Goal: Information Seeking & Learning: Learn about a topic

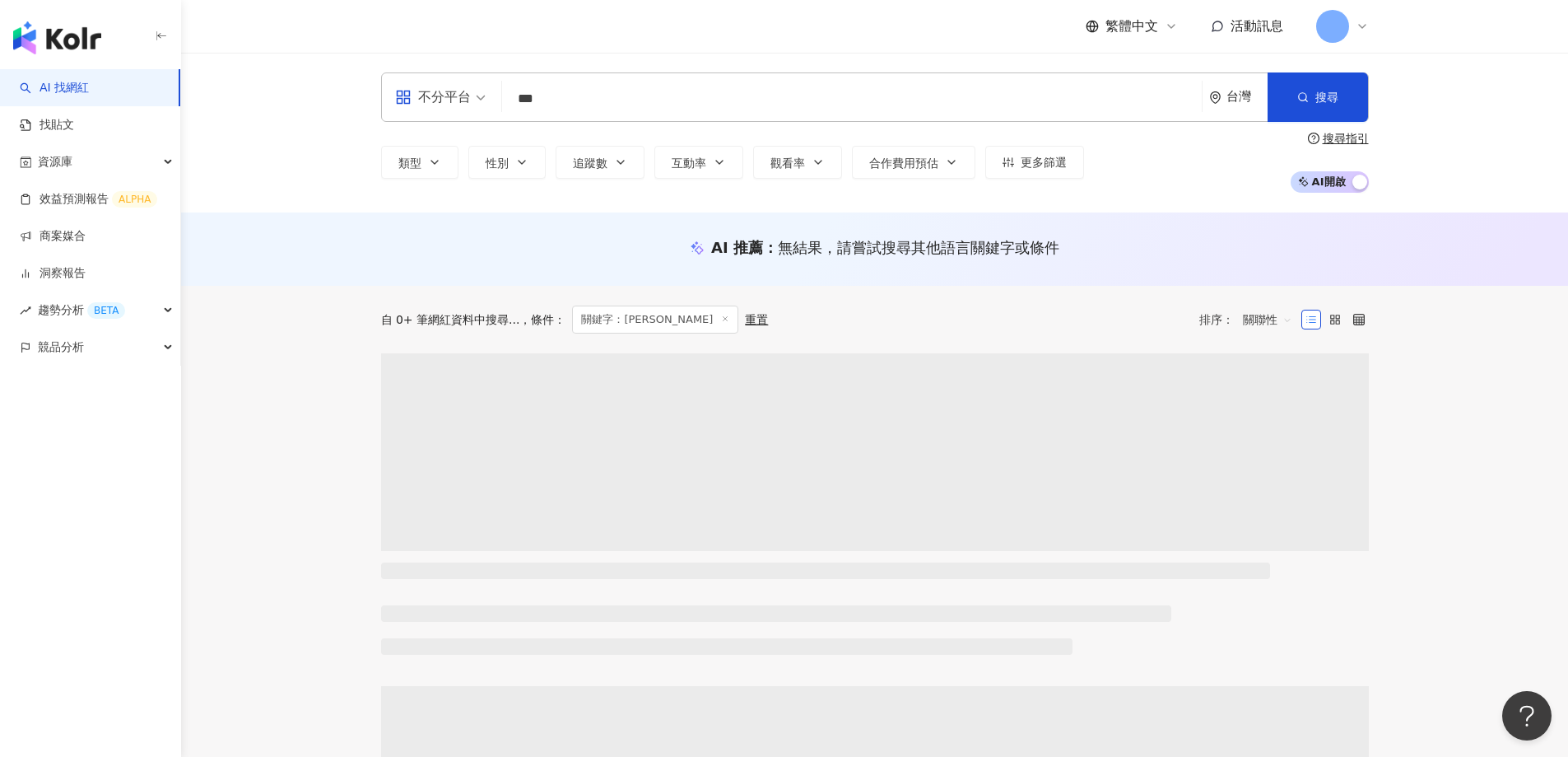
drag, startPoint x: 582, startPoint y: 98, endPoint x: 197, endPoint y: 101, distance: 385.0
click at [195, 101] on div "不分平台 賴芊合 *** 台灣 搜尋 類型 性別 追蹤數 互動率 觀看率 合作費用預估 更多篩選 搜尋指引 AI 開啟 AI 關閉" at bounding box center [874, 132] width 1387 height 159
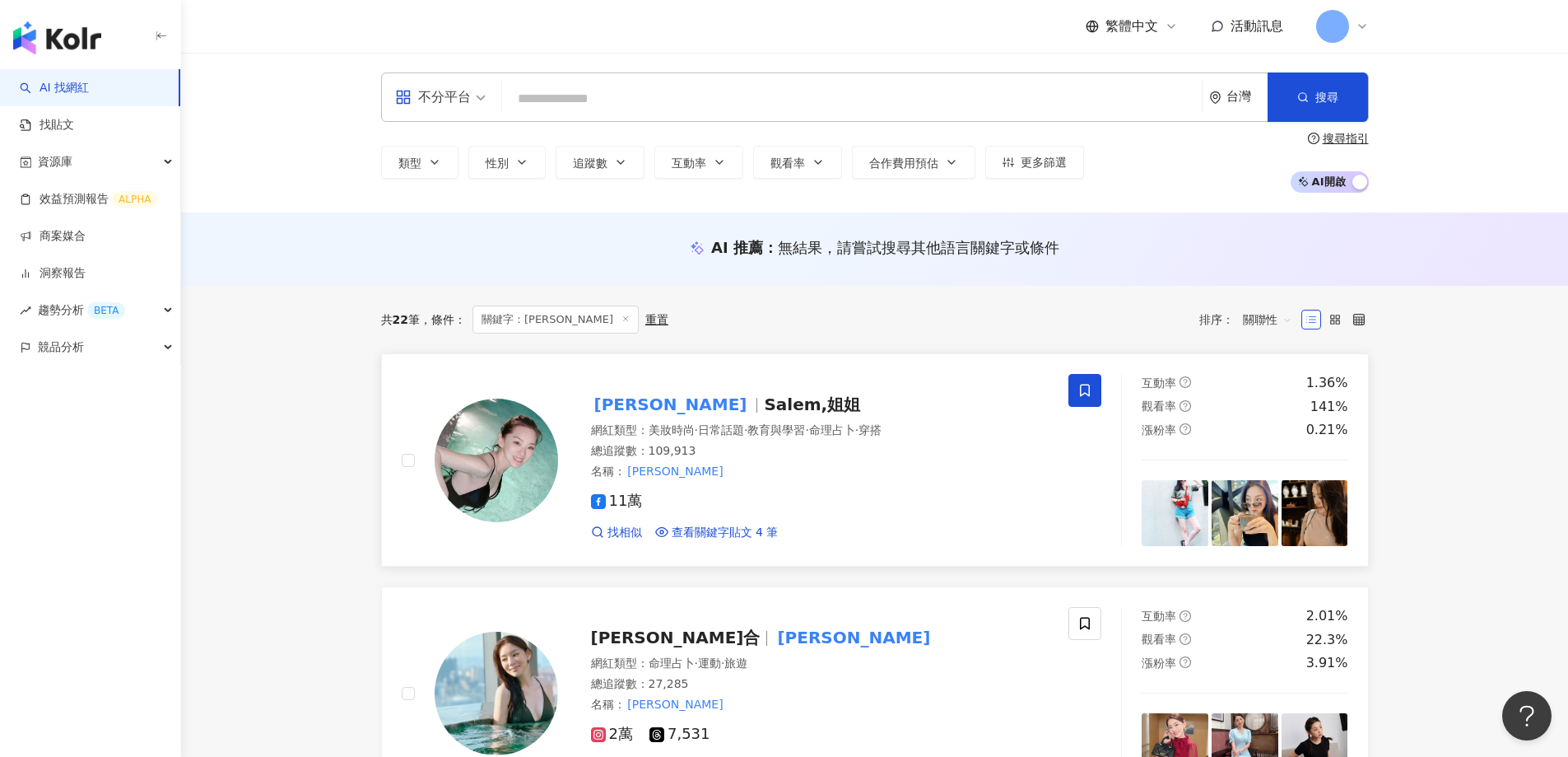
click at [462, 461] on img at bounding box center [496, 461] width 124 height 124
click at [1356, 23] on icon at bounding box center [1363, 26] width 13 height 13
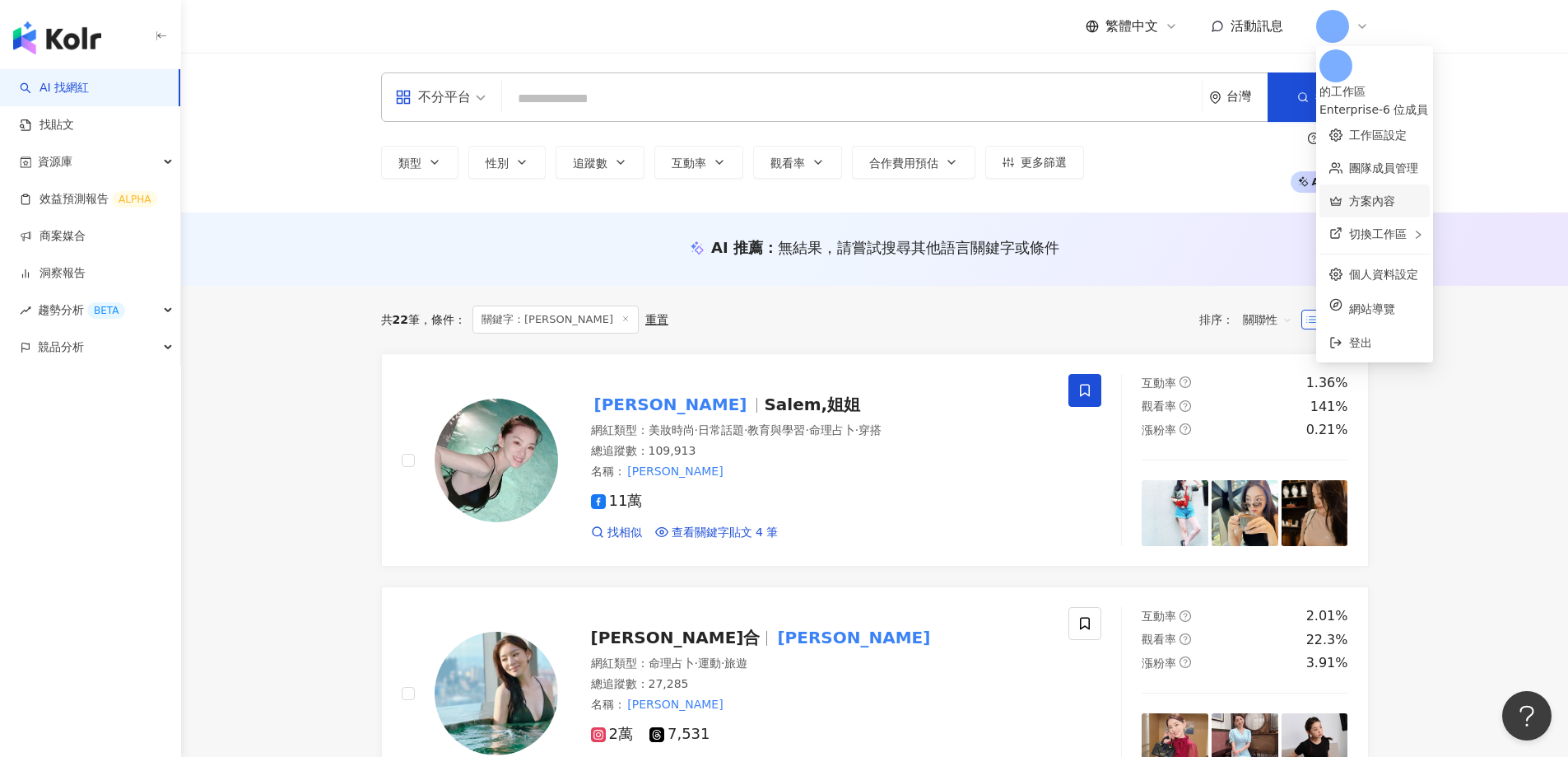
click at [1349, 194] on link "方案內容" at bounding box center [1372, 200] width 46 height 13
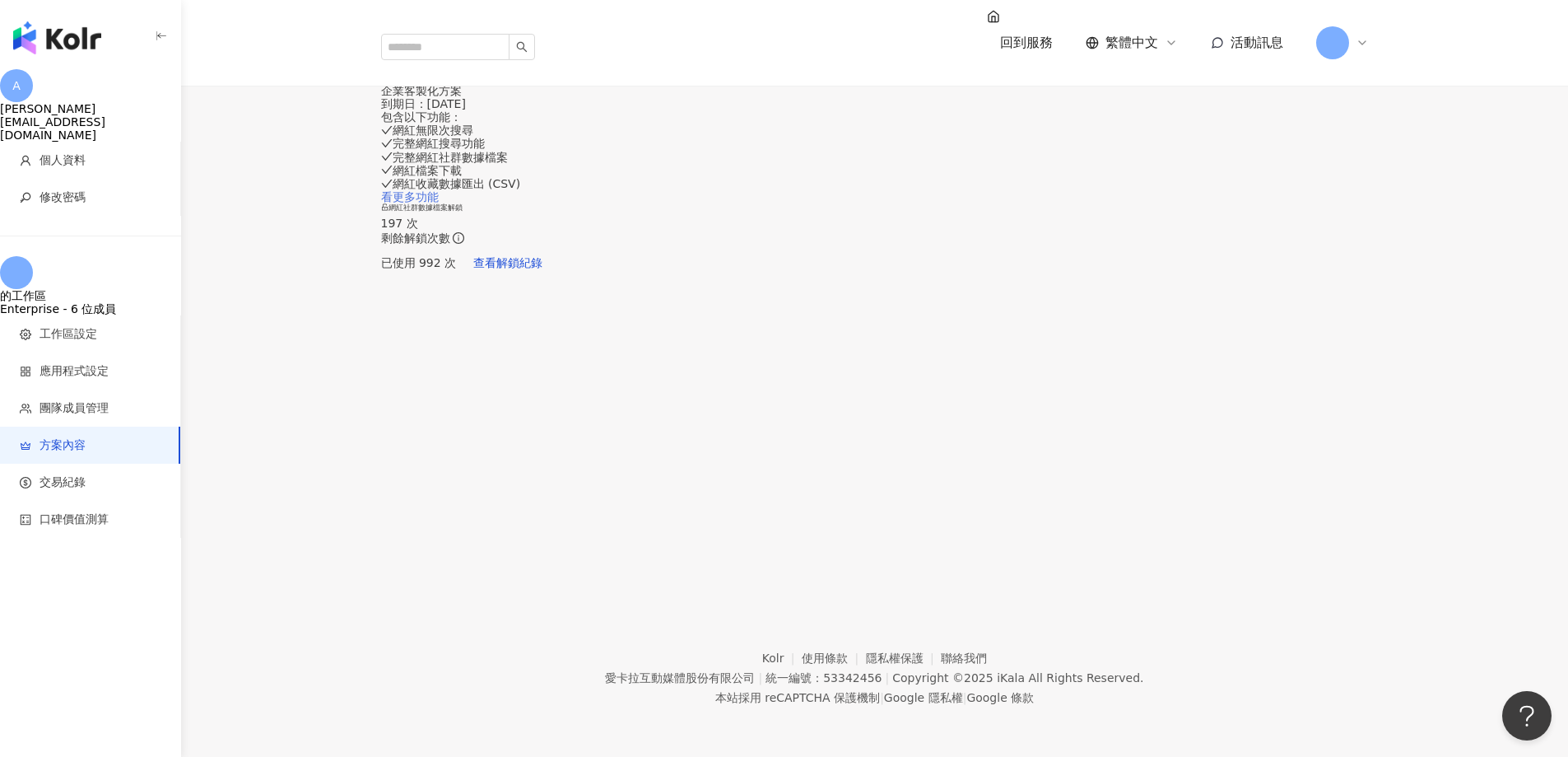
click at [439, 204] on link "看更多功能" at bounding box center [410, 196] width 57 height 13
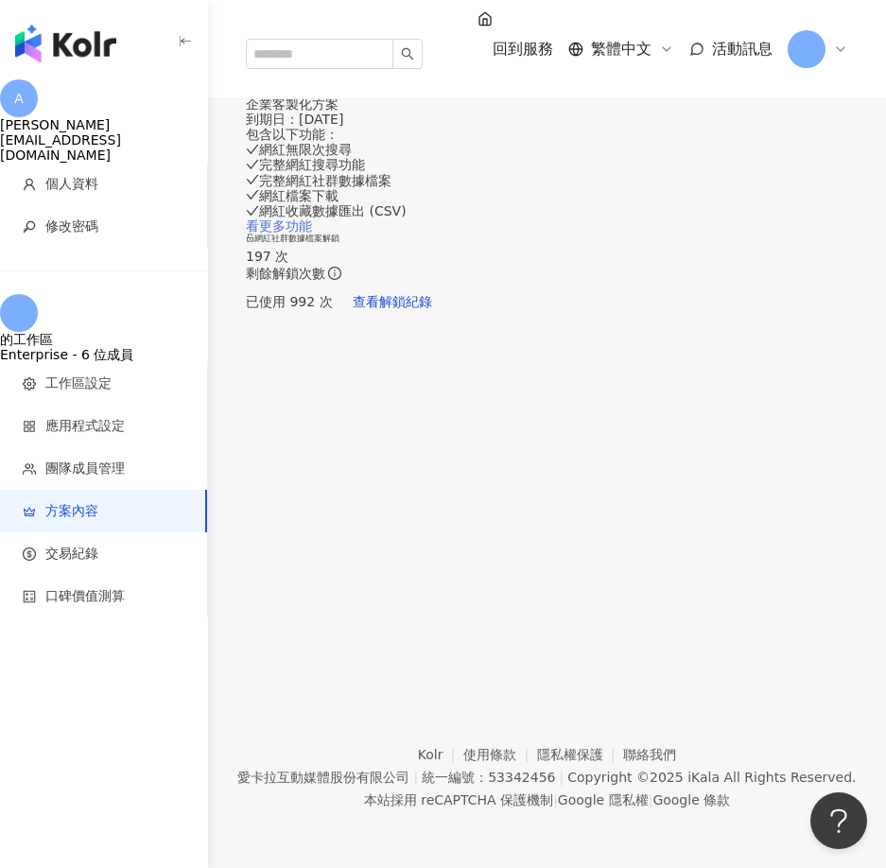
click at [312, 234] on link "看更多功能" at bounding box center [279, 225] width 66 height 15
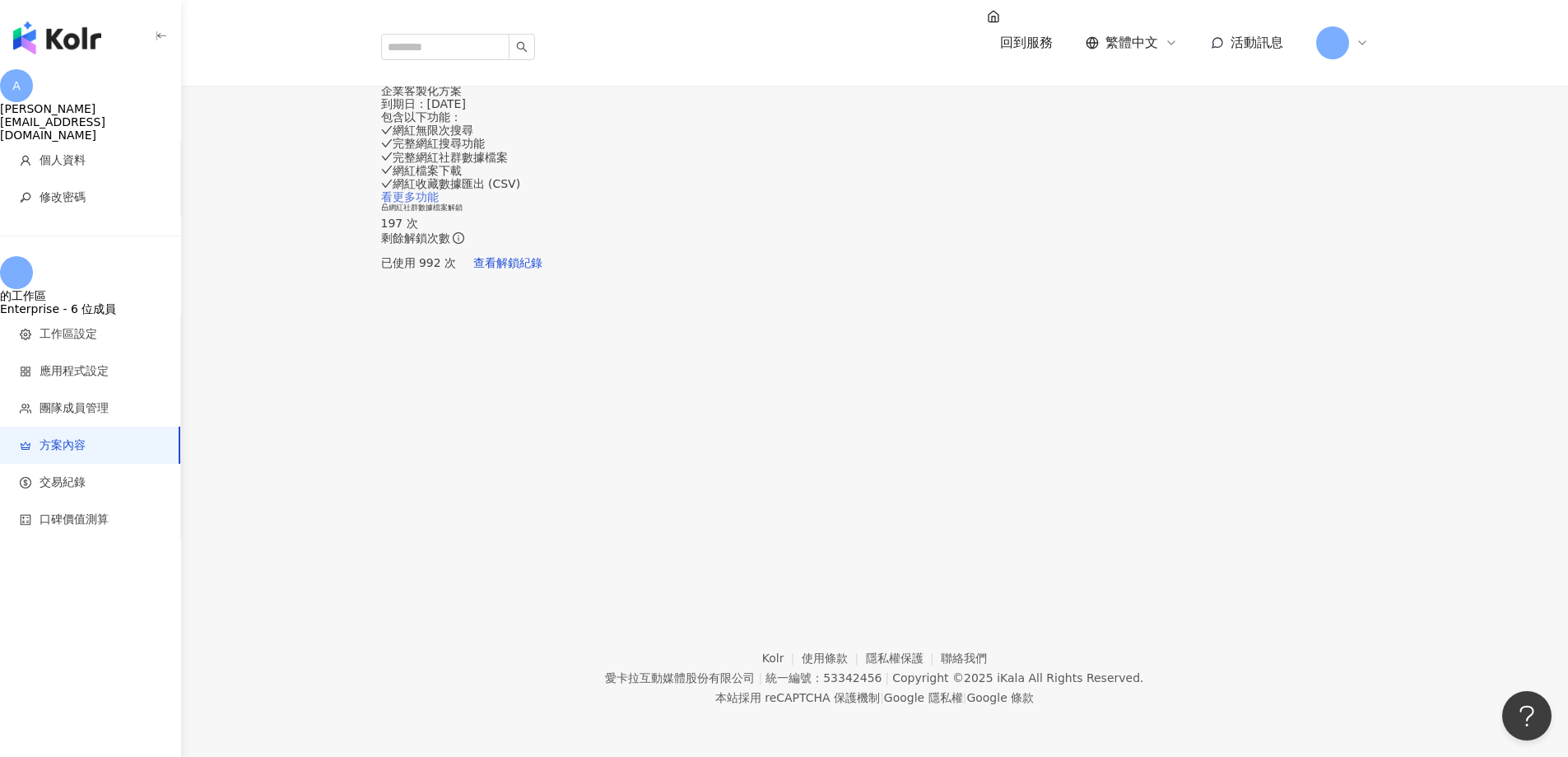
click at [439, 204] on link "看更多功能" at bounding box center [410, 196] width 57 height 13
click at [61, 30] on img "button" at bounding box center [57, 38] width 88 height 33
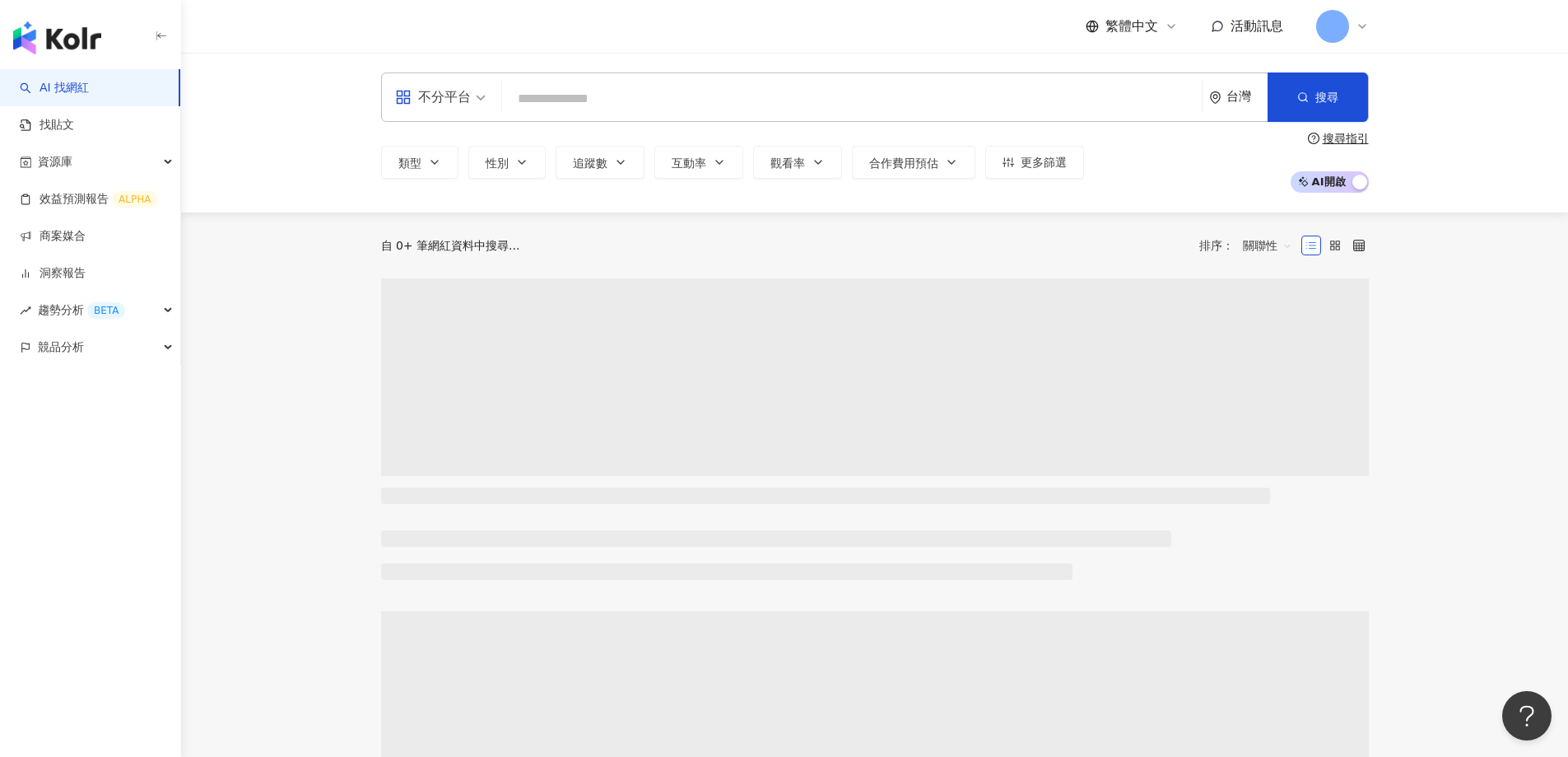
click at [465, 100] on div "不分平台" at bounding box center [433, 97] width 76 height 26
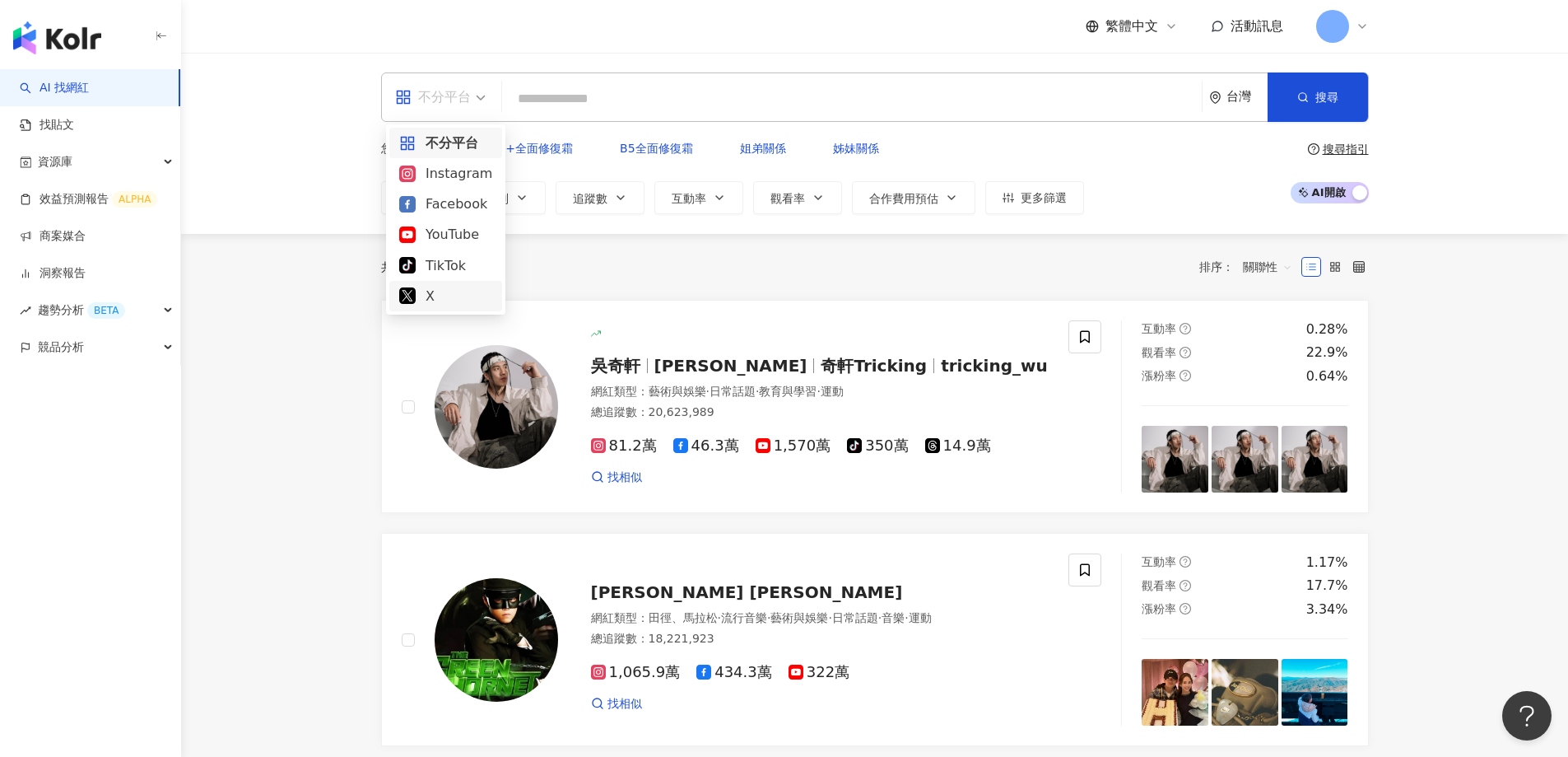
click at [701, 356] on span "Wu Hsuan" at bounding box center [731, 366] width 153 height 20
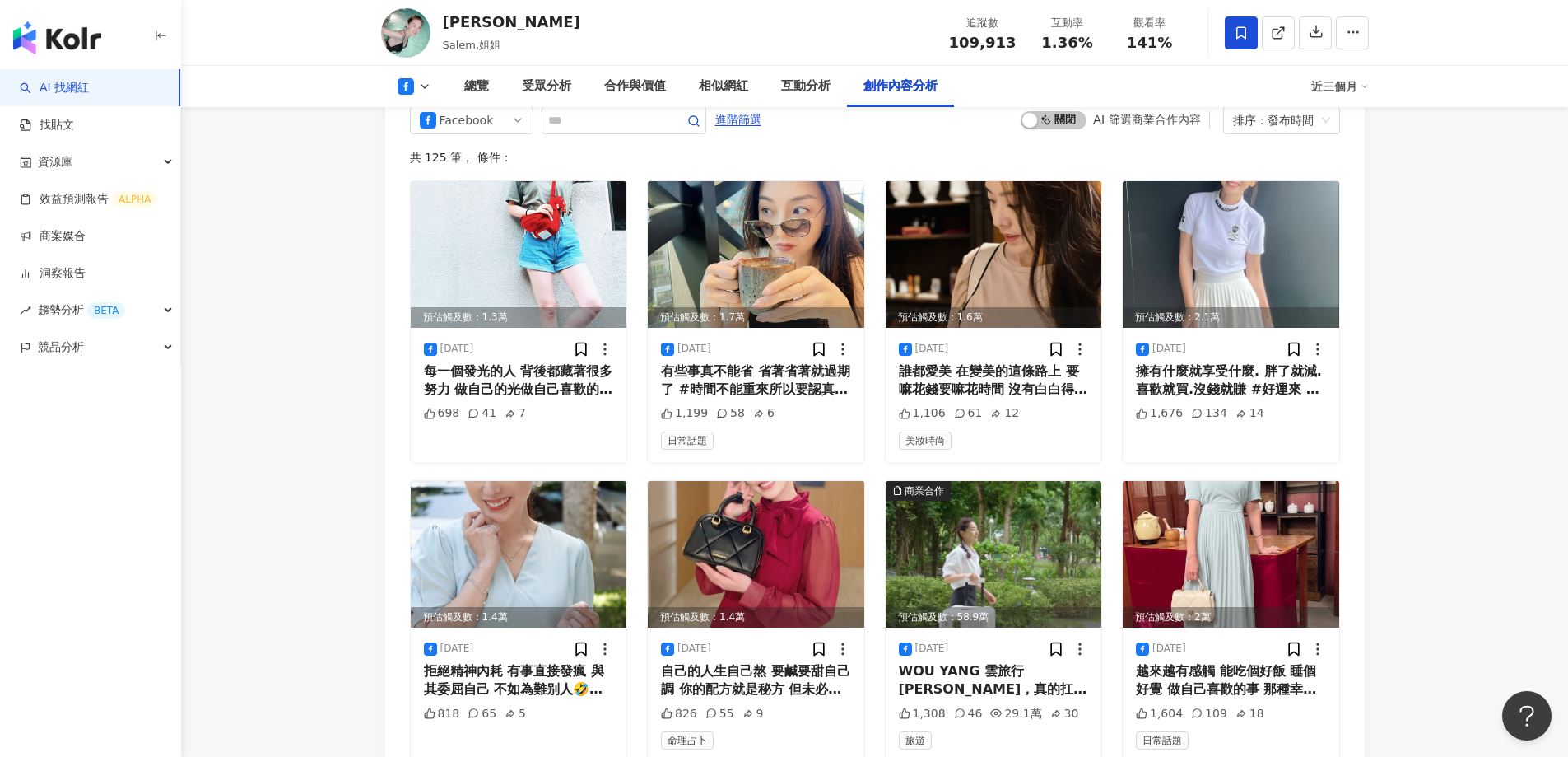
scroll to position [4366, 0]
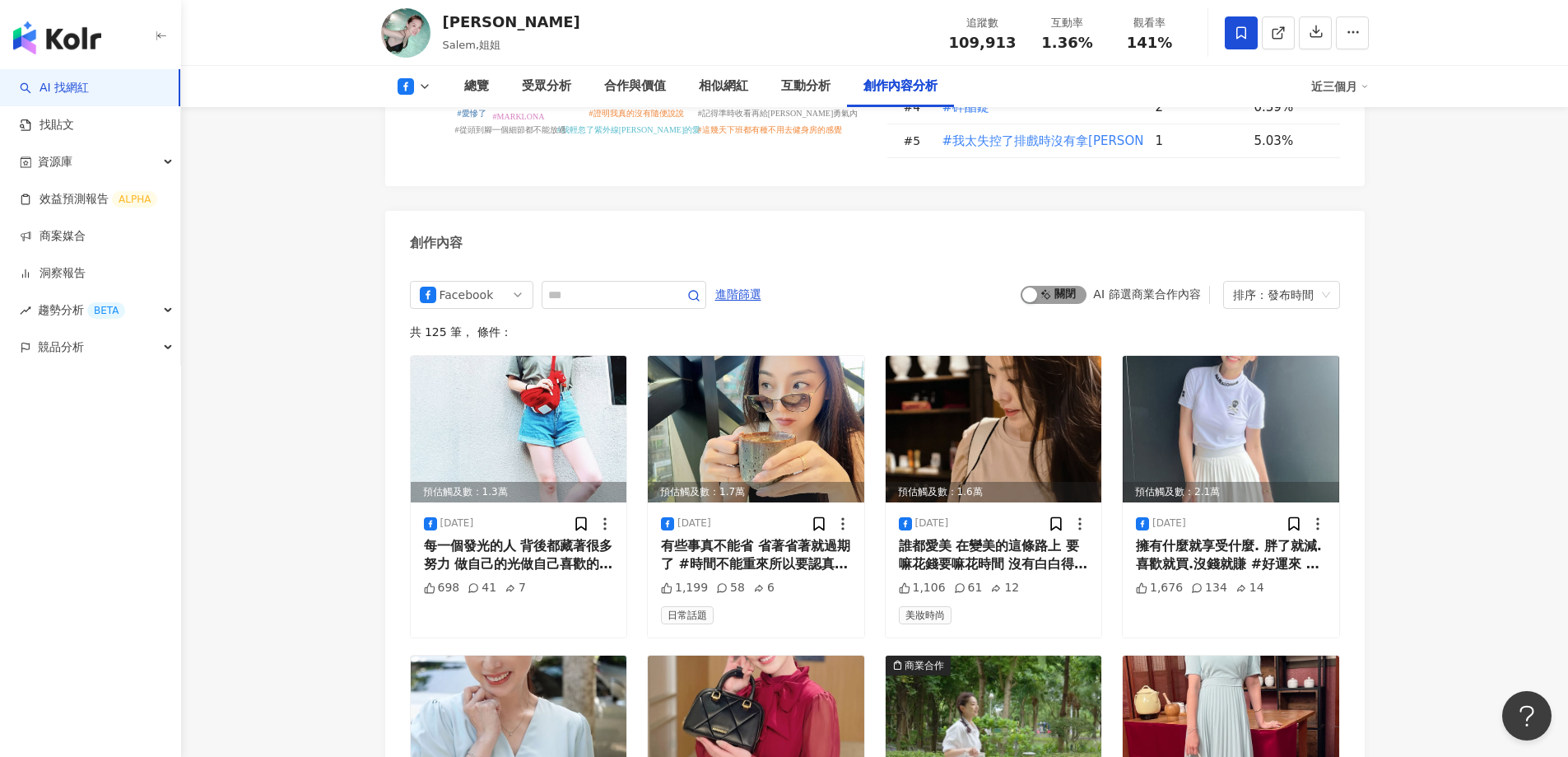
click at [1060, 286] on span "啟動 關閉" at bounding box center [1054, 294] width 66 height 18
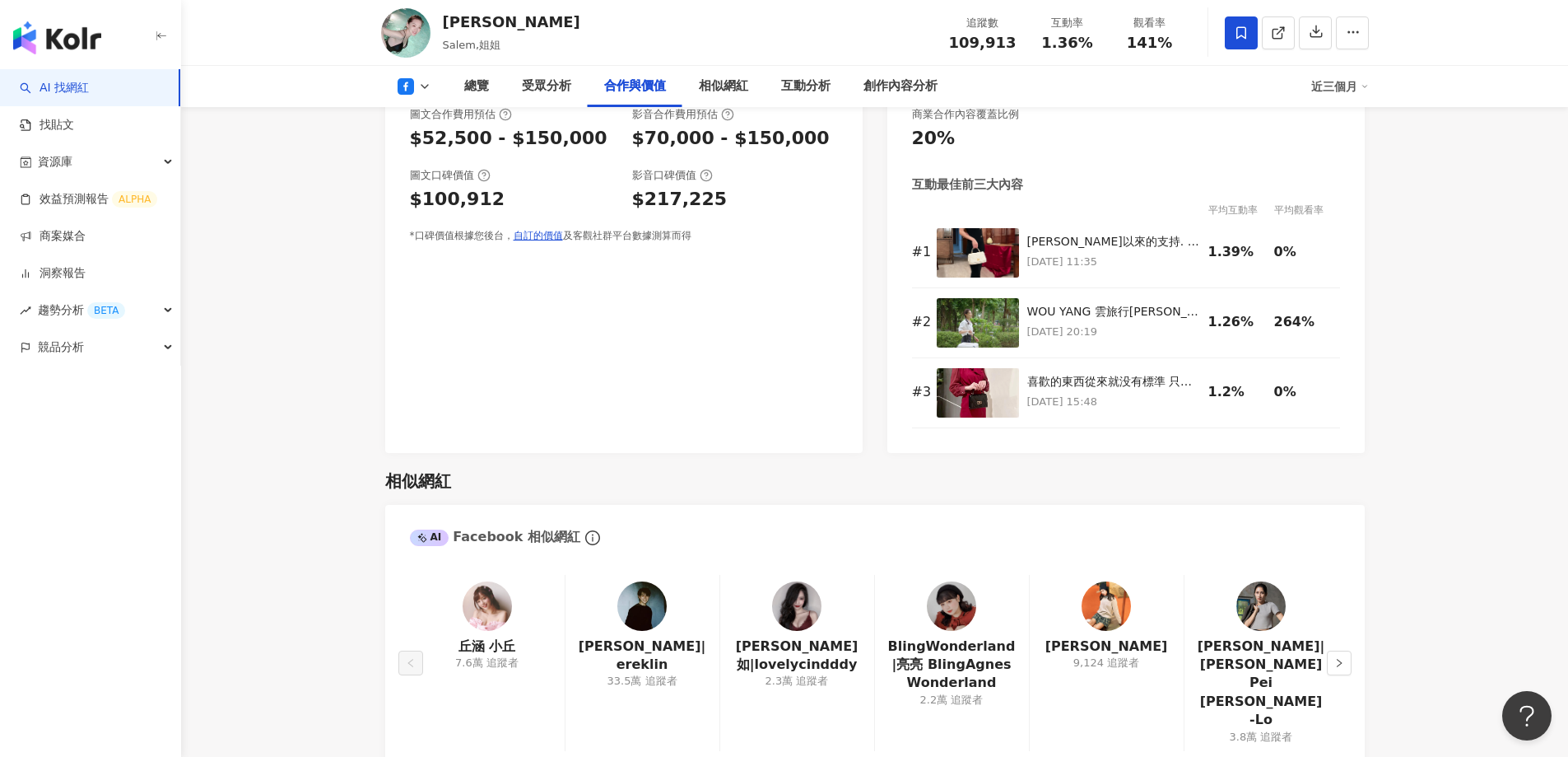
scroll to position [1881, 0]
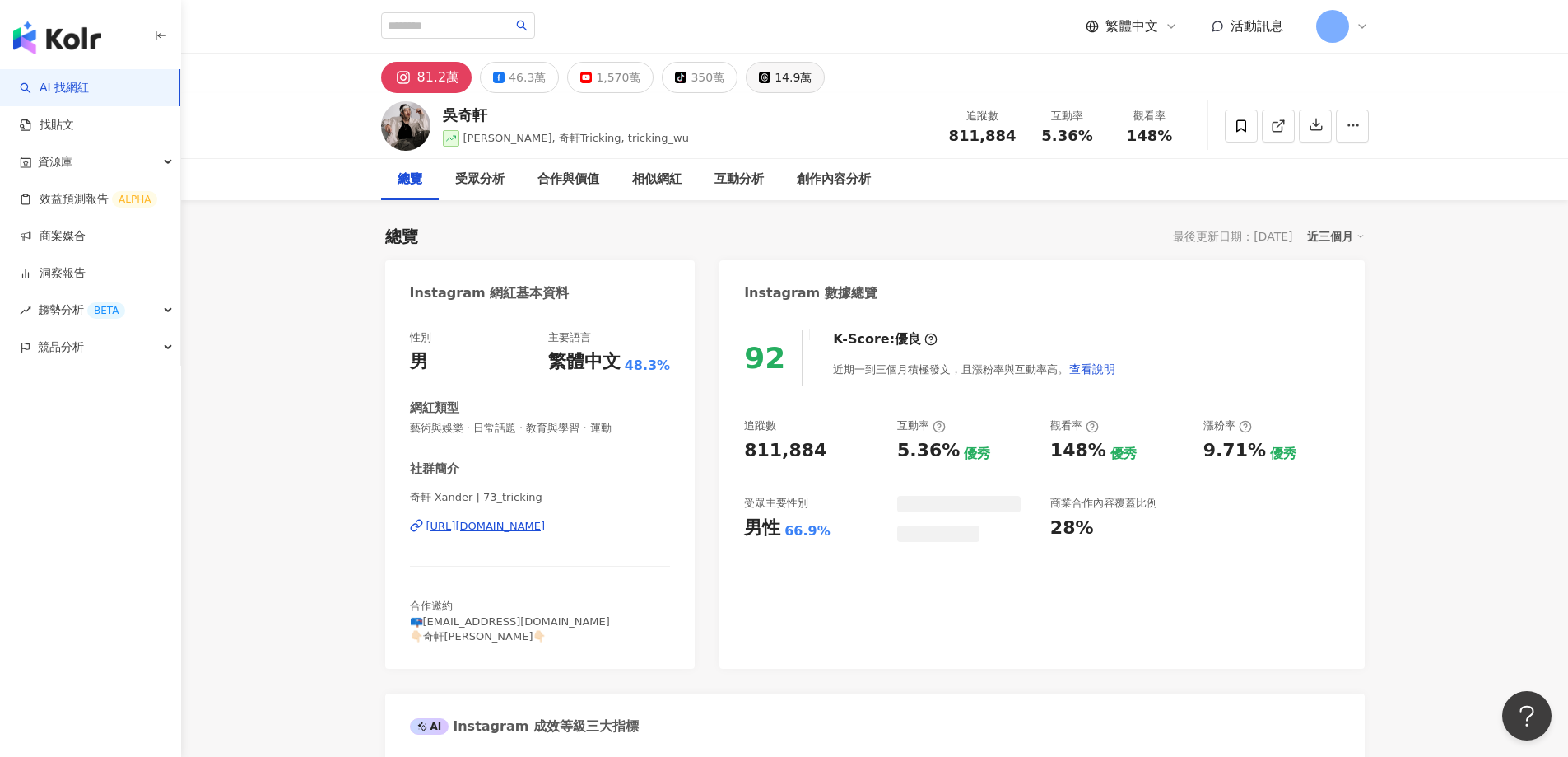
click at [775, 80] on div "14.9萬" at bounding box center [793, 78] width 37 height 23
